Goal: Feedback & Contribution: Contribute content

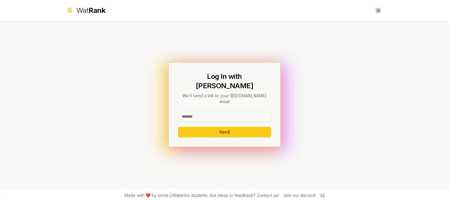
drag, startPoint x: 215, startPoint y: 111, endPoint x: 171, endPoint y: 107, distance: 43.8
click at [171, 107] on div "Log In with WatIAM We'll send a link to your @uwaterloo.ca email Send" at bounding box center [224, 104] width 112 height 85
type input "*"
type input "********"
click at [178, 127] on button "Send" at bounding box center [224, 132] width 93 height 11
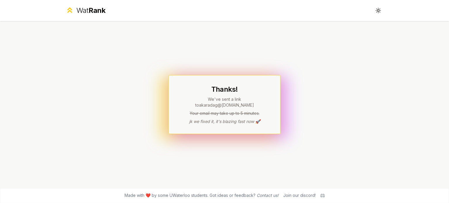
click at [224, 112] on p "Your email may take up to 5 minutes." at bounding box center [224, 114] width 93 height 6
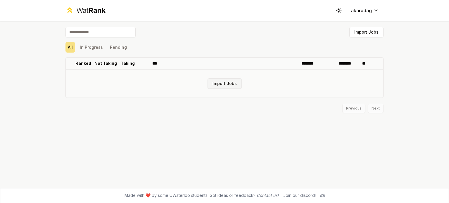
click at [234, 83] on button "Import Jobs" at bounding box center [225, 83] width 34 height 11
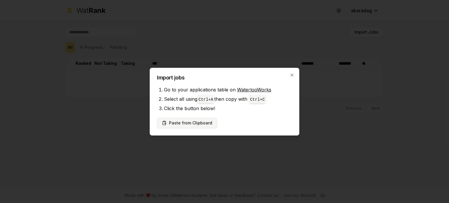
click at [190, 119] on button "Paste from Clipboard" at bounding box center [187, 123] width 60 height 11
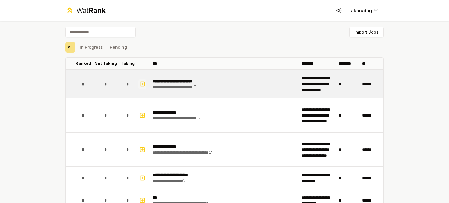
click at [142, 84] on icon "button" at bounding box center [142, 84] width 6 height 7
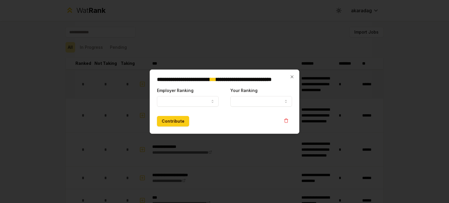
select select
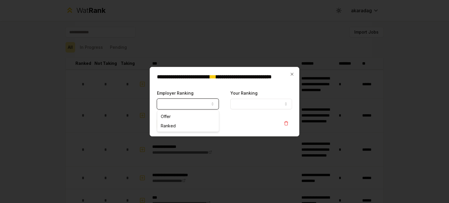
click at [214, 104] on icon "button" at bounding box center [212, 104] width 5 height 5
click at [293, 74] on icon "button" at bounding box center [292, 74] width 5 height 5
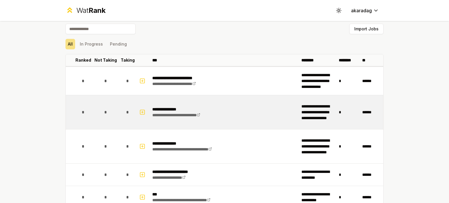
scroll to position [4, 0]
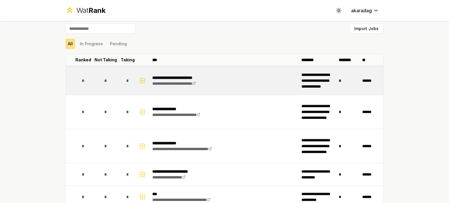
click at [104, 79] on span "*" at bounding box center [105, 81] width 3 height 6
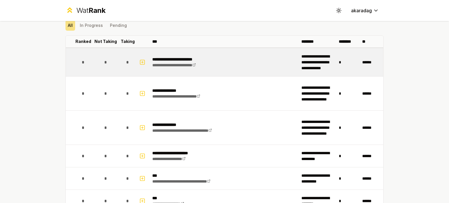
scroll to position [0, 0]
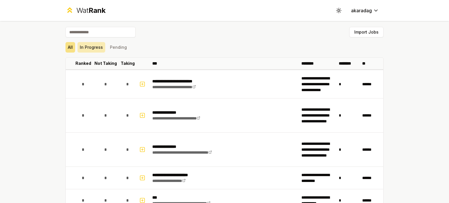
click at [92, 48] on button "In Progress" at bounding box center [91, 47] width 28 height 11
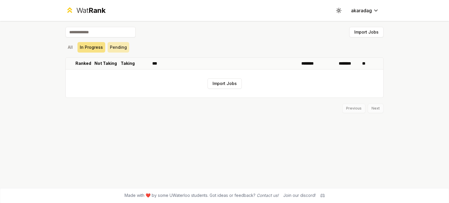
click at [117, 49] on button "Pending" at bounding box center [119, 47] width 22 height 11
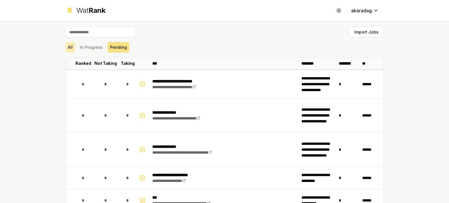
click at [67, 51] on button "All" at bounding box center [70, 47] width 10 height 11
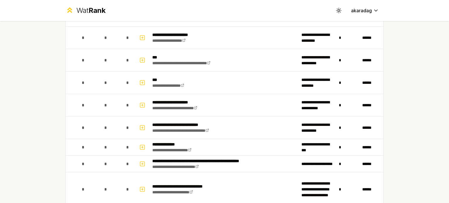
scroll to position [140, 0]
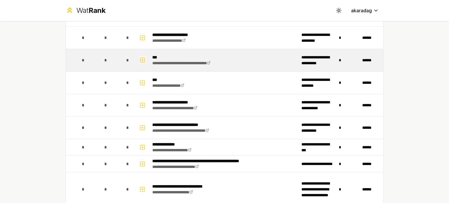
click at [140, 63] on button "button" at bounding box center [142, 60] width 8 height 9
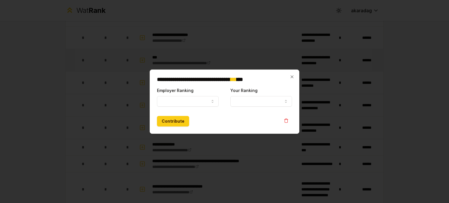
select select
click at [195, 102] on button "Employer Ranking" at bounding box center [188, 101] width 62 height 11
select select "******"
click at [252, 103] on button "Your Ranking" at bounding box center [261, 101] width 62 height 11
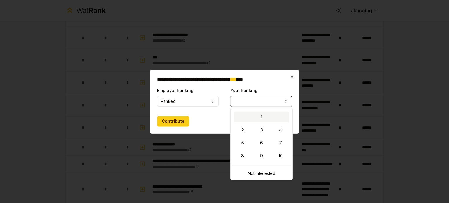
select select "*"
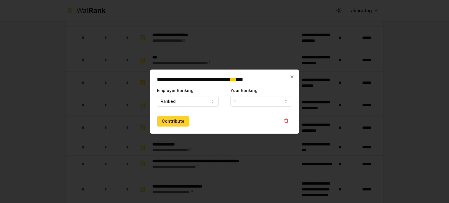
click at [178, 124] on button "Contribute" at bounding box center [173, 121] width 32 height 11
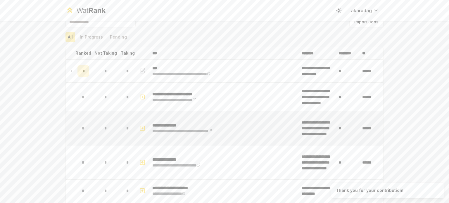
scroll to position [0, 0]
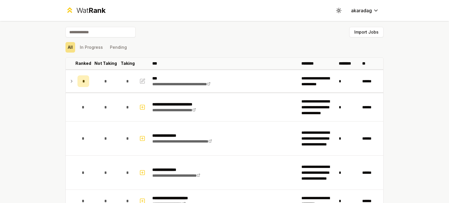
click at [363, 16] on div "Wat Rank Toggle theme akaradag" at bounding box center [224, 10] width 337 height 21
click at [361, 12] on html "**********" at bounding box center [224, 101] width 449 height 203
click at [297, 34] on html "**********" at bounding box center [224, 101] width 449 height 203
click at [97, 11] on span "Rank" at bounding box center [97, 10] width 17 height 8
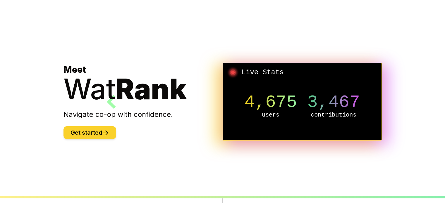
click at [111, 134] on button "Get started" at bounding box center [89, 132] width 53 height 13
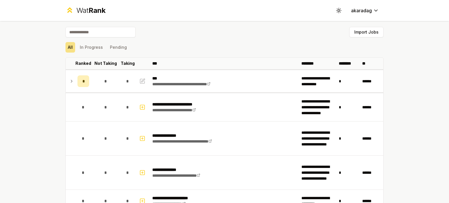
click at [115, 34] on input at bounding box center [100, 32] width 70 height 11
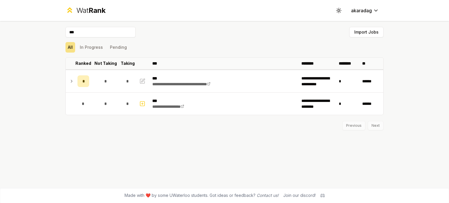
type input "***"
click at [214, 50] on div "All In Progress Pending" at bounding box center [224, 47] width 318 height 11
click at [159, 45] on div "All In Progress Pending" at bounding box center [224, 47] width 318 height 11
click at [378, 125] on div "Previous Next" at bounding box center [224, 122] width 318 height 15
click at [301, 137] on div "**********" at bounding box center [224, 104] width 337 height 167
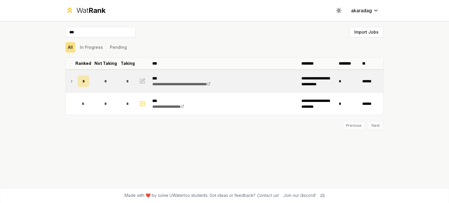
click at [71, 81] on icon at bounding box center [71, 81] width 5 height 7
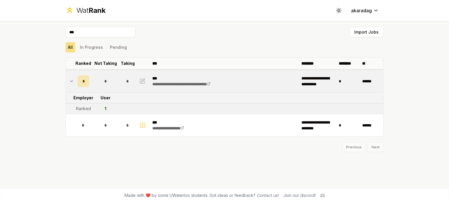
click at [88, 108] on div "Ranked" at bounding box center [83, 109] width 15 height 6
drag, startPoint x: 107, startPoint y: 107, endPoint x: 98, endPoint y: 107, distance: 9.4
click at [98, 107] on td "1" at bounding box center [106, 109] width 28 height 11
click at [358, 9] on html "**********" at bounding box center [224, 101] width 449 height 203
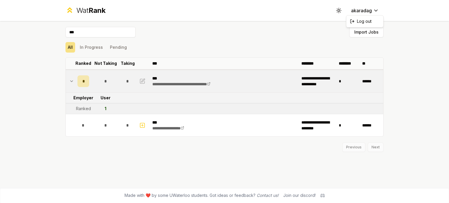
click at [343, 10] on html "**********" at bounding box center [224, 101] width 449 height 203
click at [342, 10] on icon at bounding box center [339, 11] width 6 height 6
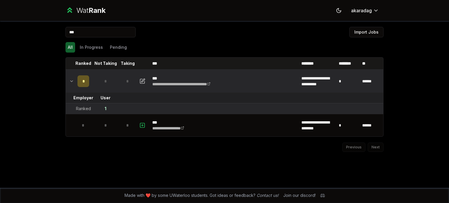
click at [120, 32] on input "***" at bounding box center [100, 32] width 70 height 11
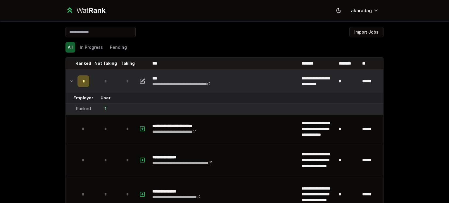
click at [180, 48] on div "All In Progress Pending" at bounding box center [224, 47] width 318 height 11
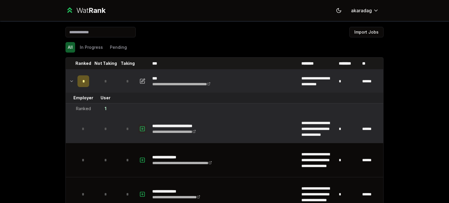
click at [142, 132] on icon "button" at bounding box center [142, 128] width 6 height 7
select select
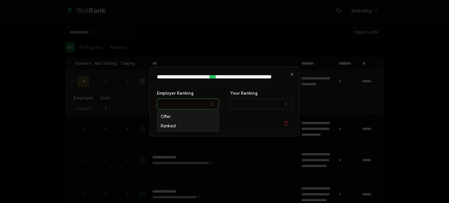
click at [206, 105] on button "Employer Ranking" at bounding box center [188, 104] width 62 height 11
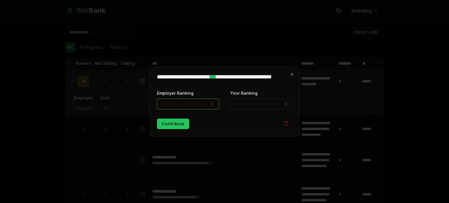
click at [218, 96] on div "Employer Ranking ***** ******" at bounding box center [188, 99] width 62 height 20
click at [293, 73] on icon "button" at bounding box center [292, 74] width 5 height 5
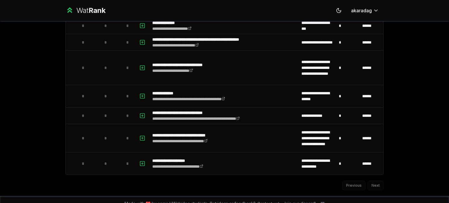
scroll to position [291, 0]
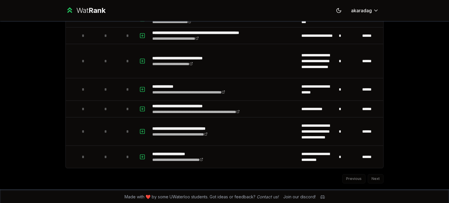
click at [375, 178] on div "Previous Next" at bounding box center [224, 175] width 318 height 15
drag, startPoint x: 375, startPoint y: 178, endPoint x: 374, endPoint y: 175, distance: 3.3
click at [374, 175] on div "Previous Next" at bounding box center [224, 175] width 318 height 15
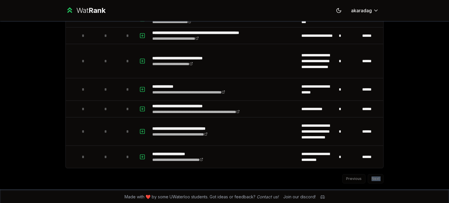
click at [374, 175] on div "Previous Next" at bounding box center [224, 175] width 318 height 15
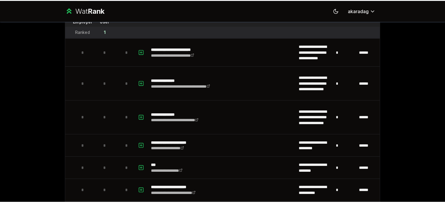
scroll to position [0, 0]
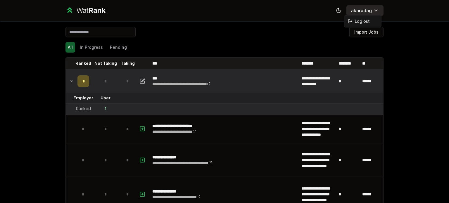
click at [364, 12] on html "**********" at bounding box center [224, 101] width 449 height 203
drag, startPoint x: 364, startPoint y: 12, endPoint x: 340, endPoint y: 11, distance: 24.0
click at [340, 11] on html "**********" at bounding box center [224, 101] width 449 height 203
click at [86, 13] on div "Wat Rank" at bounding box center [90, 10] width 29 height 9
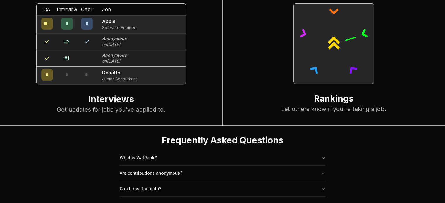
scroll to position [225, 0]
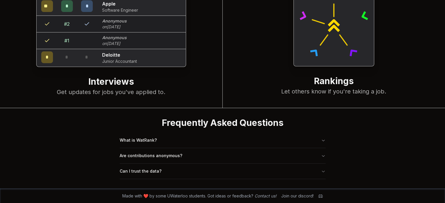
click at [311, 63] on div at bounding box center [333, 26] width 81 height 81
click at [328, 84] on h2 "Rankings" at bounding box center [333, 82] width 199 height 12
drag, startPoint x: 328, startPoint y: 84, endPoint x: 314, endPoint y: 97, distance: 19.2
click at [314, 97] on div "Rankings Let others know if you're taking a job." at bounding box center [334, 41] width 223 height 134
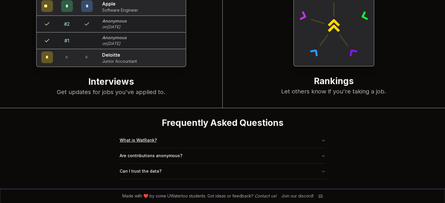
click at [246, 144] on button "What is WatRank?" at bounding box center [223, 140] width 206 height 15
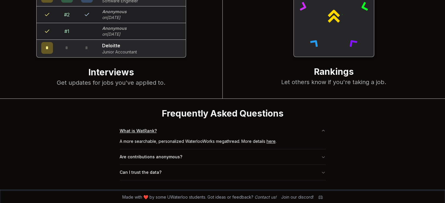
scroll to position [235, 0]
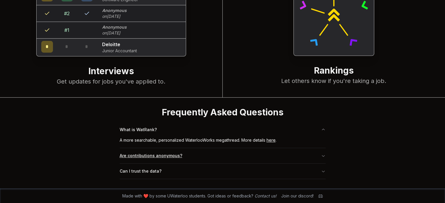
click at [237, 158] on button "Are contributions anonymous?" at bounding box center [223, 155] width 206 height 15
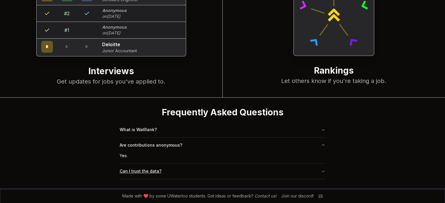
click at [213, 175] on button "Can I trust the data?" at bounding box center [223, 171] width 206 height 15
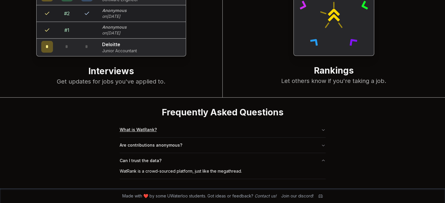
click at [225, 135] on button "What is WatRank?" at bounding box center [223, 129] width 206 height 15
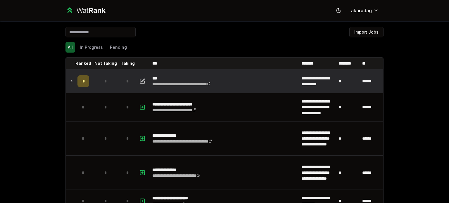
click at [104, 82] on span "*" at bounding box center [105, 81] width 3 height 6
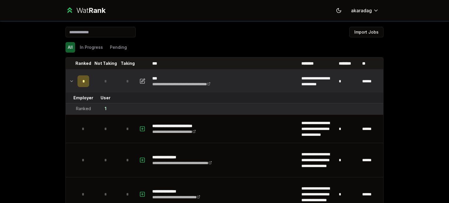
click at [112, 83] on td "*" at bounding box center [106, 81] width 28 height 22
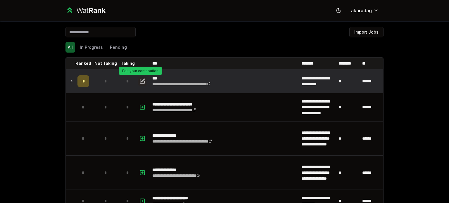
click at [142, 81] on icon "button" at bounding box center [142, 81] width 6 height 7
select select "******"
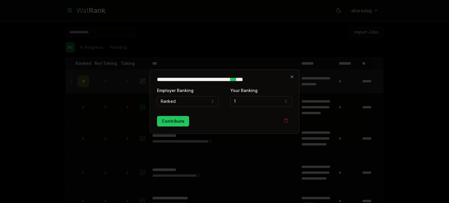
click at [142, 81] on div at bounding box center [224, 101] width 449 height 203
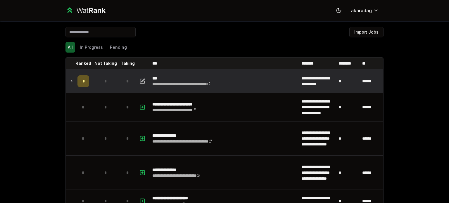
click at [70, 78] on icon at bounding box center [71, 81] width 5 height 7
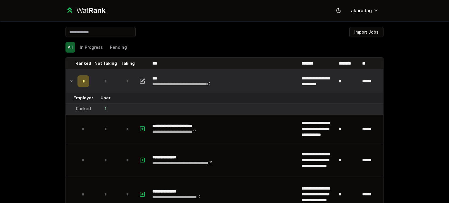
click at [70, 78] on icon at bounding box center [71, 81] width 5 height 7
